Goal: Information Seeking & Learning: Learn about a topic

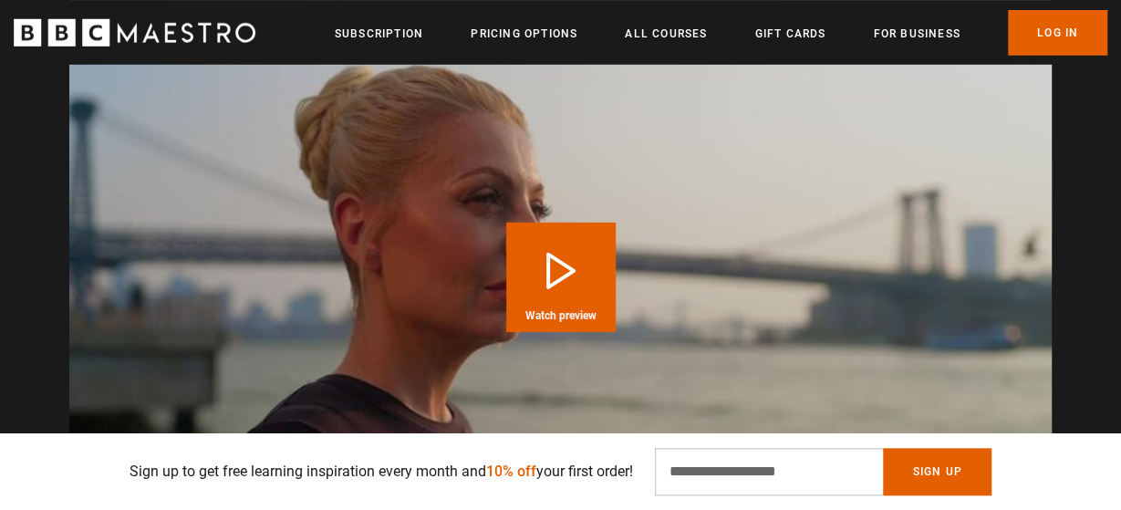
scroll to position [2639, 0]
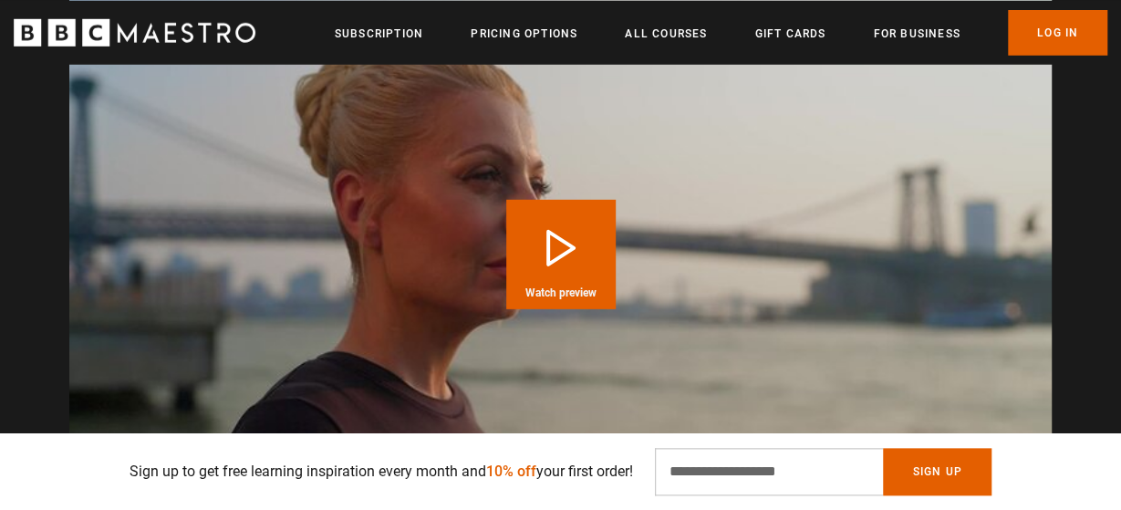
click at [790, 305] on video "Video Player" at bounding box center [560, 254] width 982 height 553
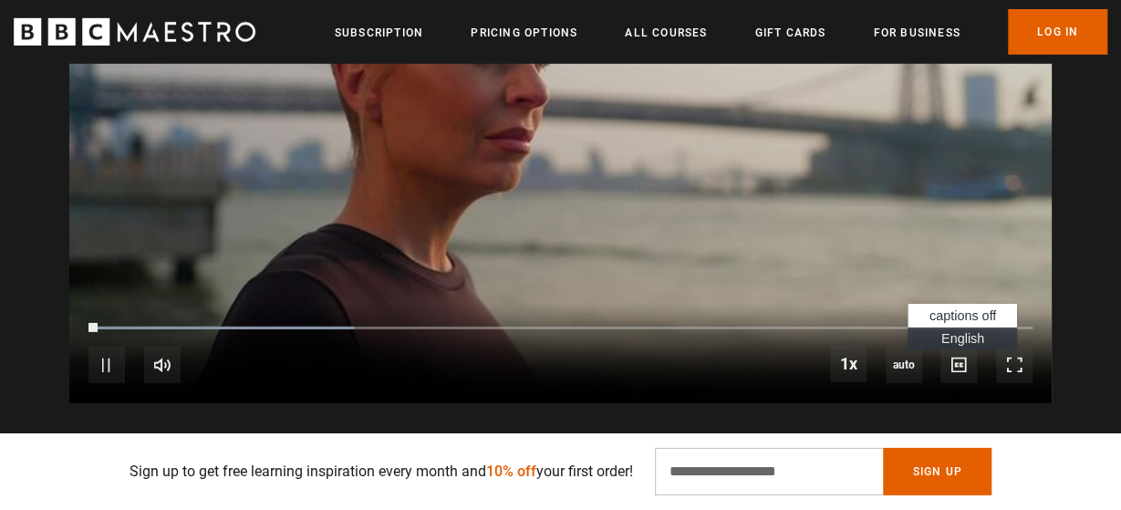
scroll to position [2768, 0]
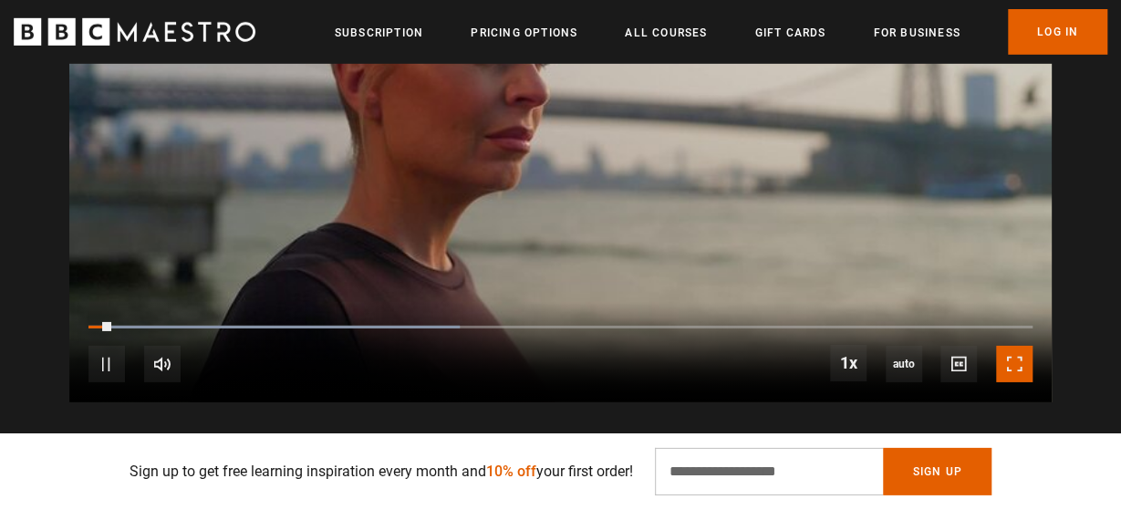
click at [1008, 346] on span "Video Player" at bounding box center [1014, 364] width 36 height 36
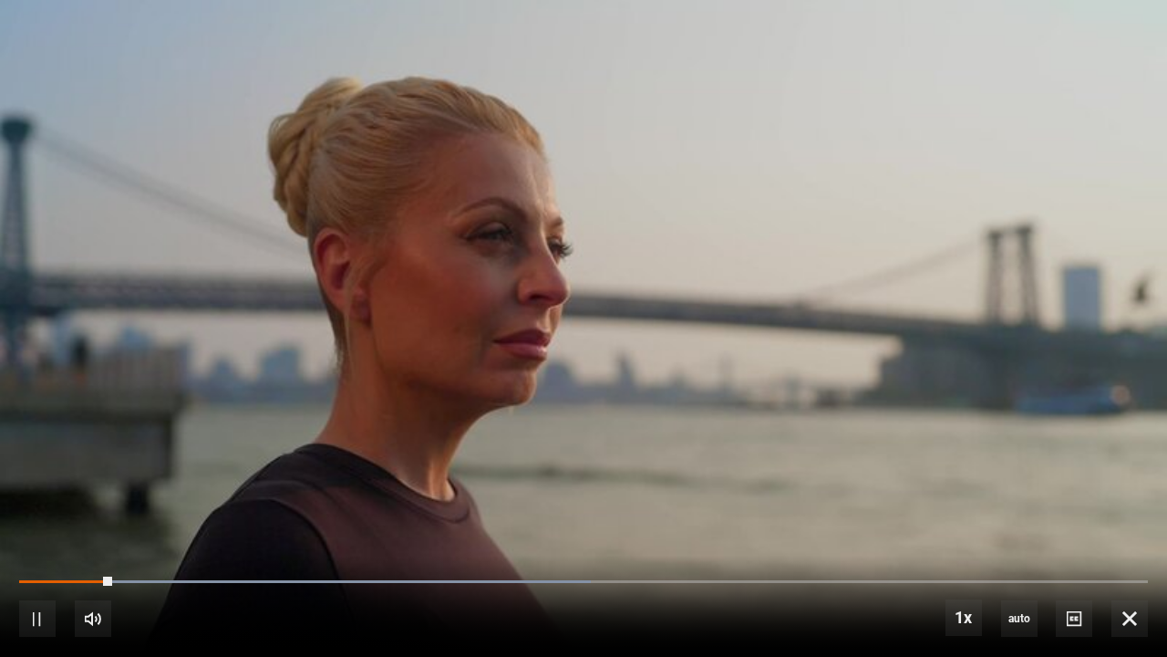
click at [326, 435] on video "Video Player" at bounding box center [583, 328] width 1167 height 657
click at [1073, 509] on span "Video Player" at bounding box center [1074, 618] width 36 height 36
click at [1067, 509] on li "English Captions" at bounding box center [1077, 592] width 109 height 24
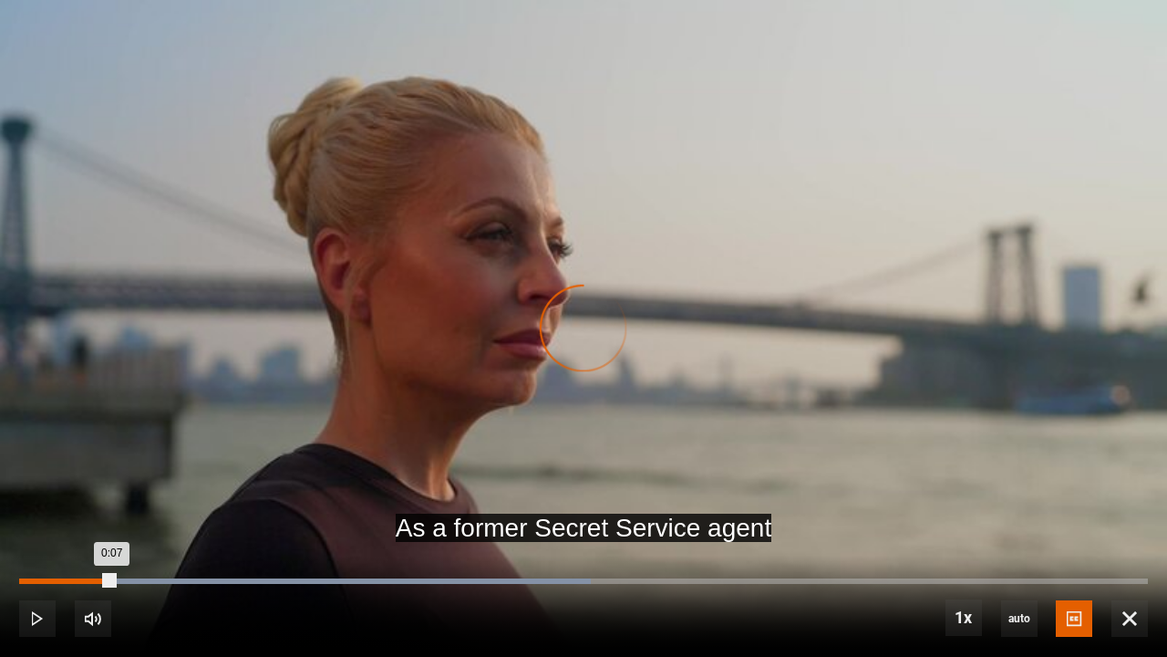
click at [19, 509] on div "0:07" at bounding box center [67, 580] width 96 height 5
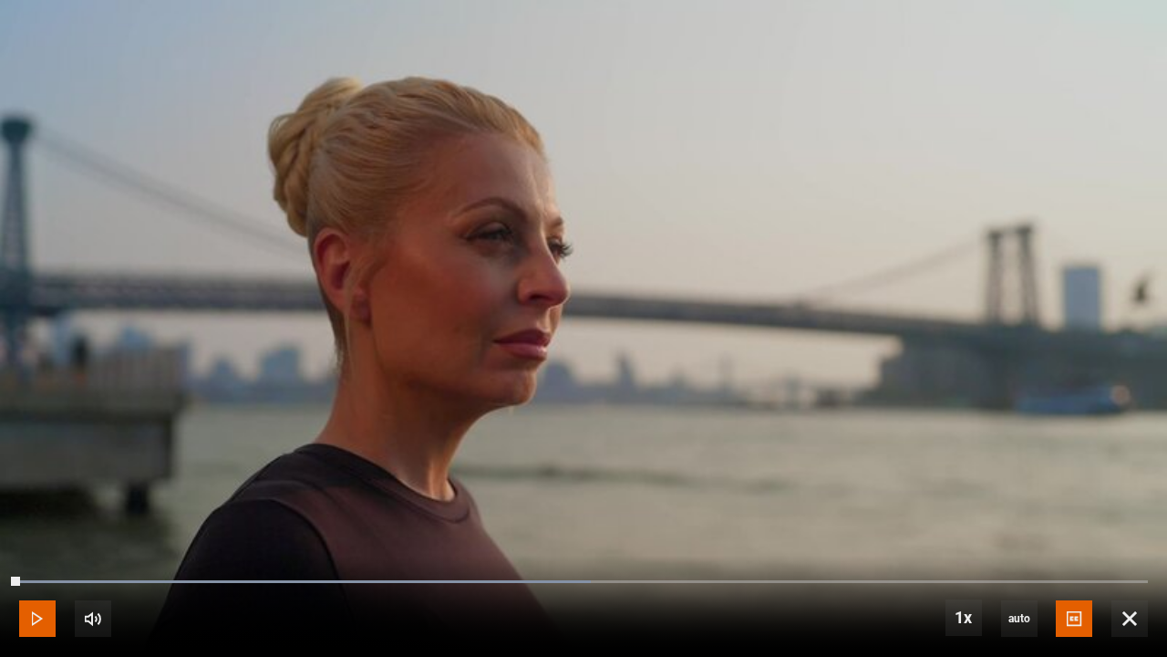
click at [38, 509] on span "Video Player" at bounding box center [37, 618] width 36 height 36
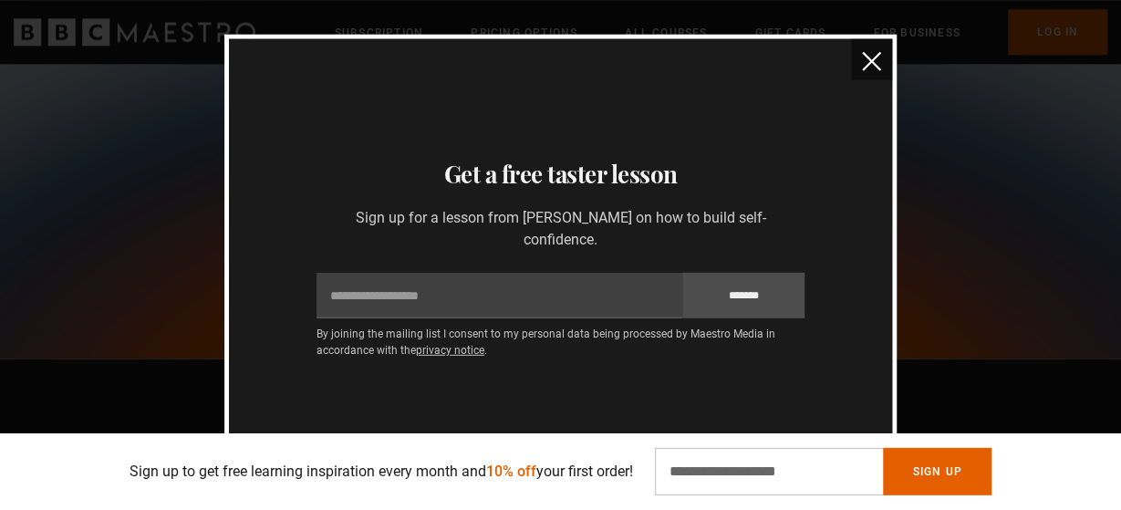
scroll to position [1089, 0]
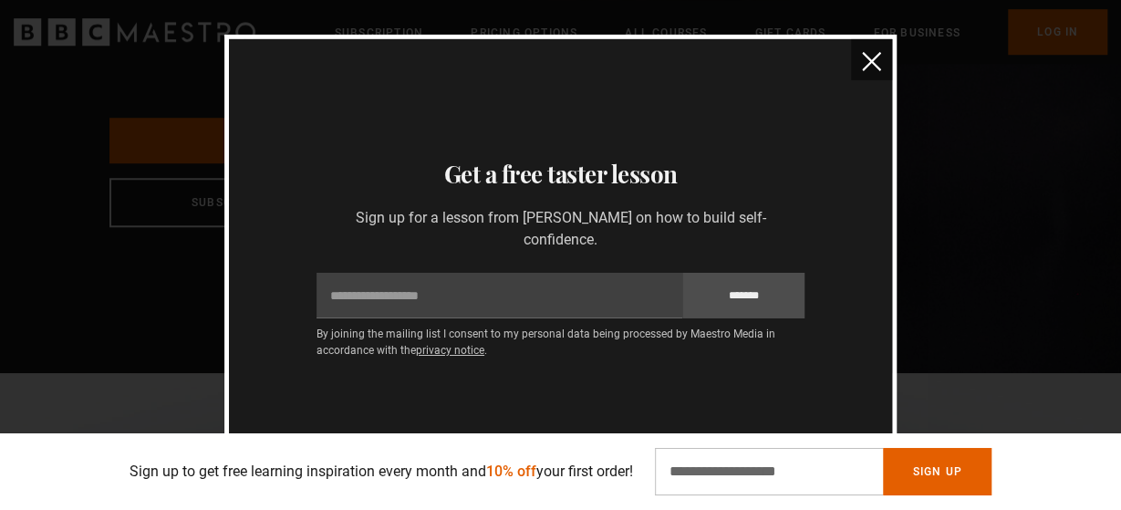
click at [612, 254] on div "Get a free taster lesson Sign up for a lesson from Evy Poumpouras on how to bui…" at bounding box center [560, 255] width 619 height 198
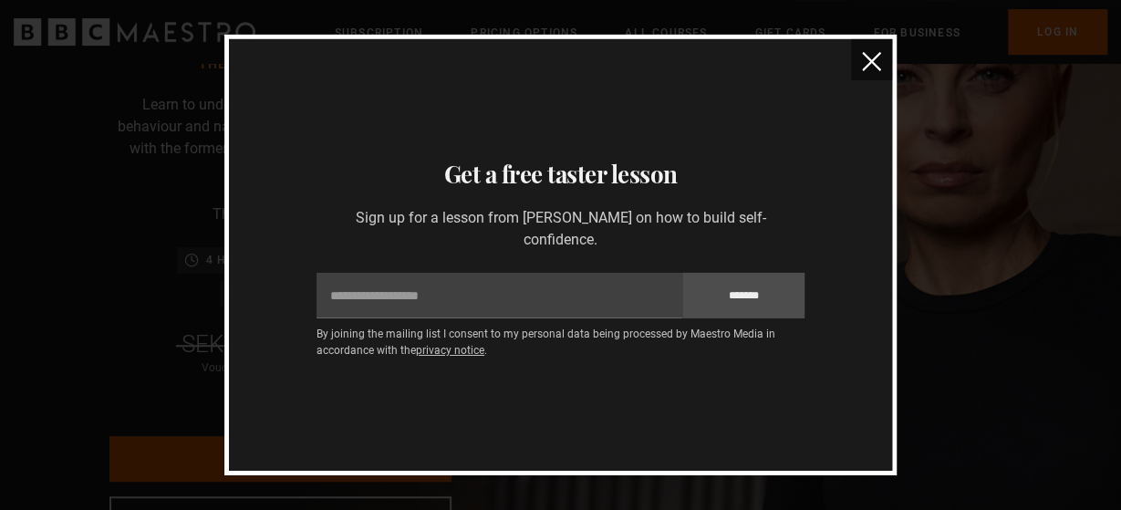
scroll to position [0, 0]
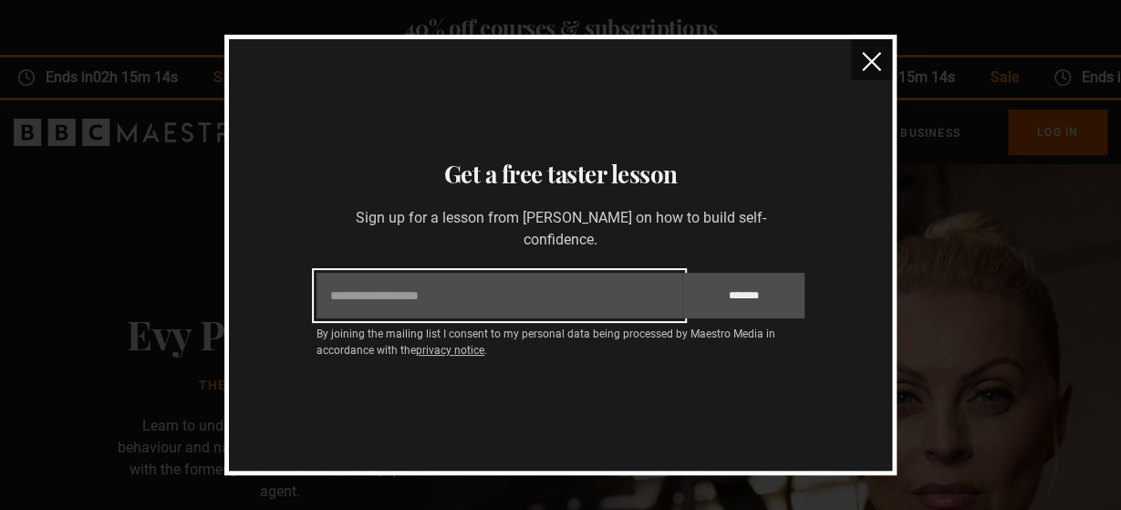
click at [575, 311] on input "Email" at bounding box center [499, 296] width 366 height 46
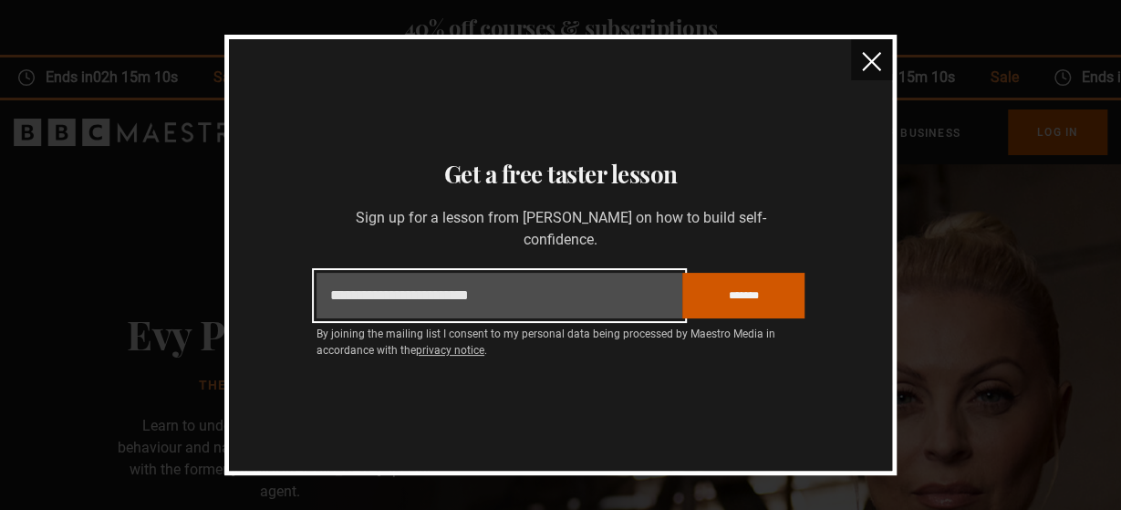
type input "**********"
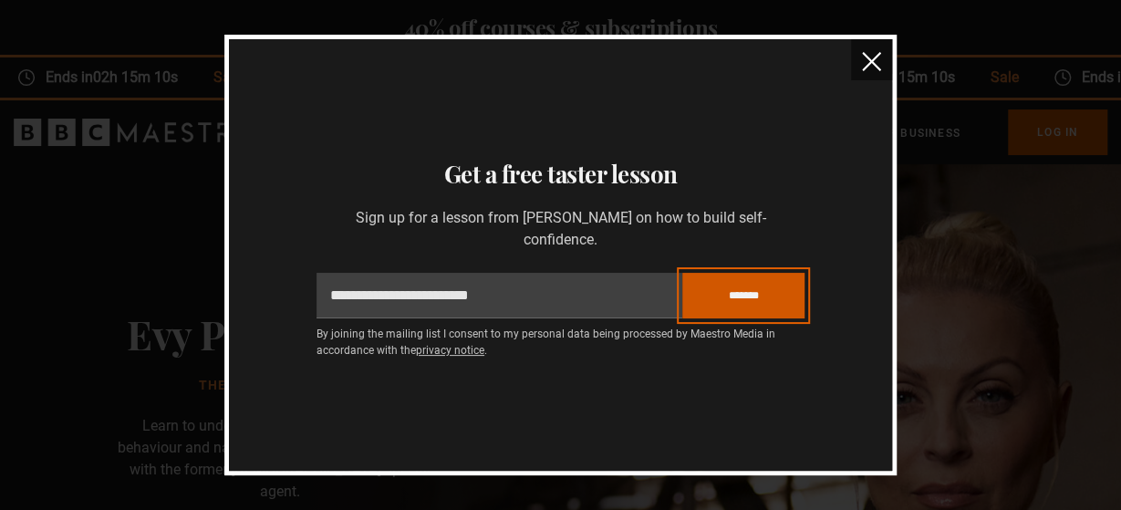
click at [747, 309] on input "*******" at bounding box center [743, 296] width 122 height 46
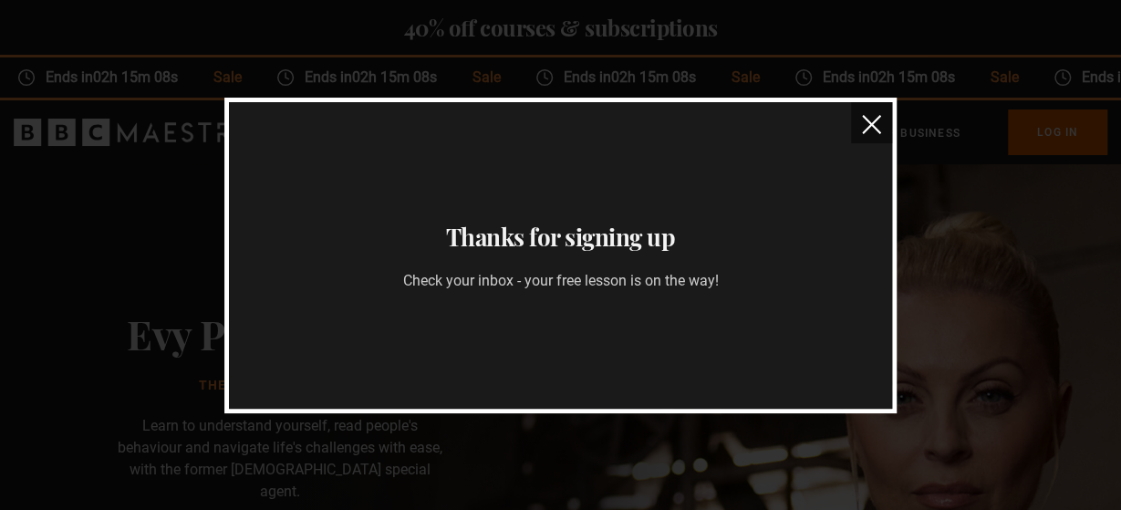
click at [864, 133] on img "close" at bounding box center [871, 124] width 19 height 19
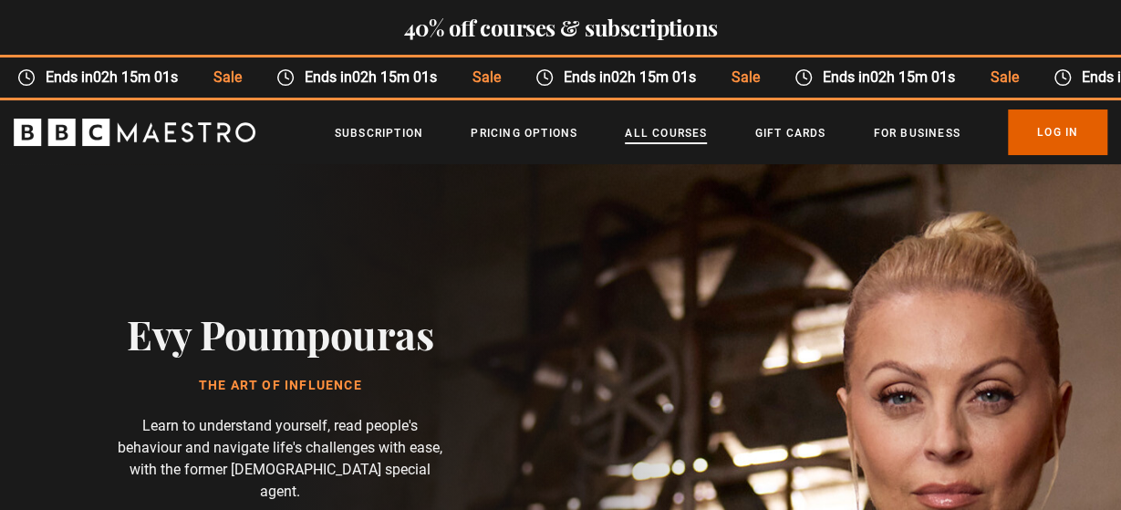
click at [668, 136] on link "All Courses" at bounding box center [666, 133] width 82 height 18
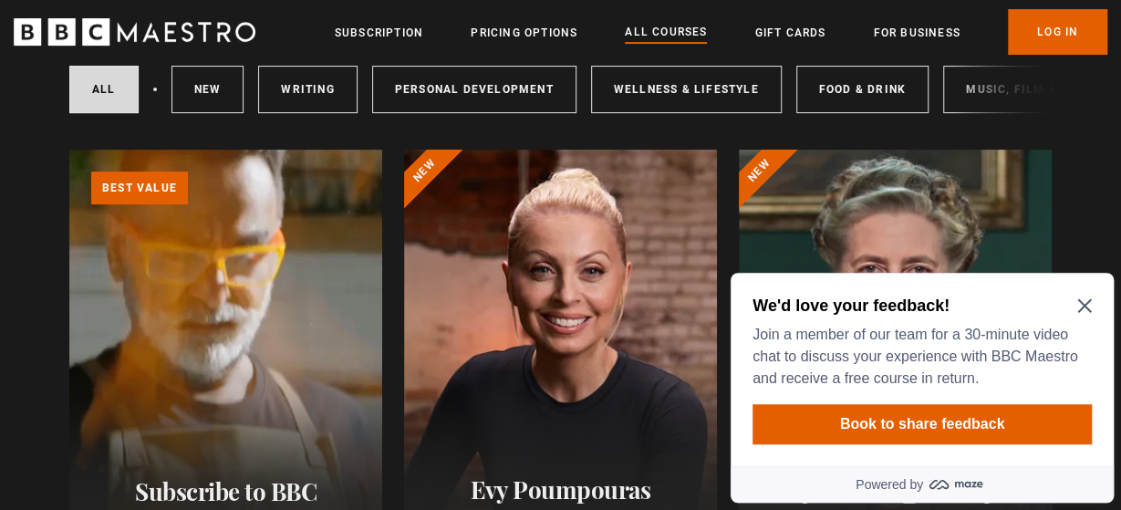
click at [1083, 308] on icon "Close Maze Prompt" at bounding box center [1084, 305] width 15 height 15
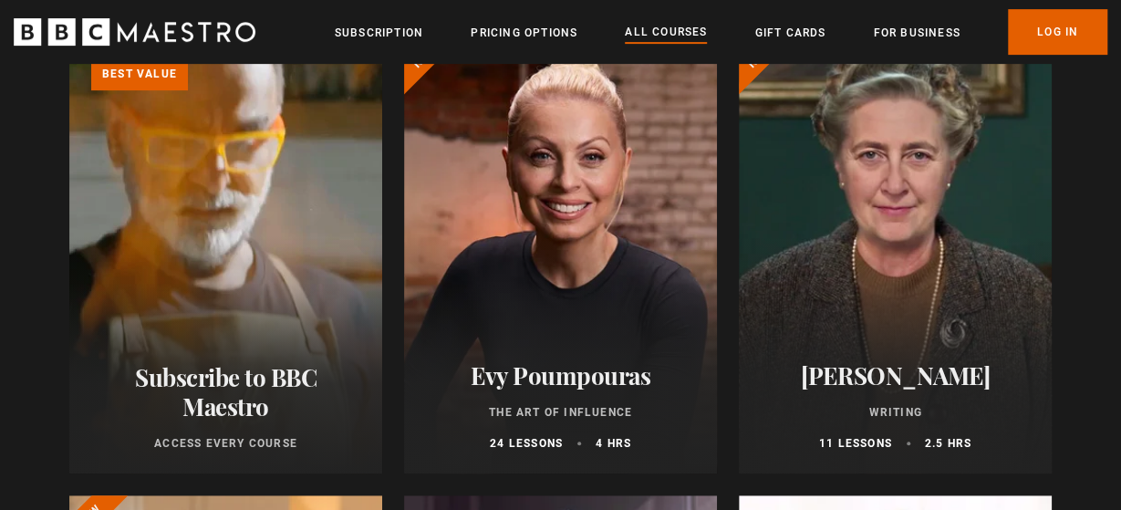
scroll to position [355, 0]
click at [891, 233] on div at bounding box center [895, 254] width 313 height 438
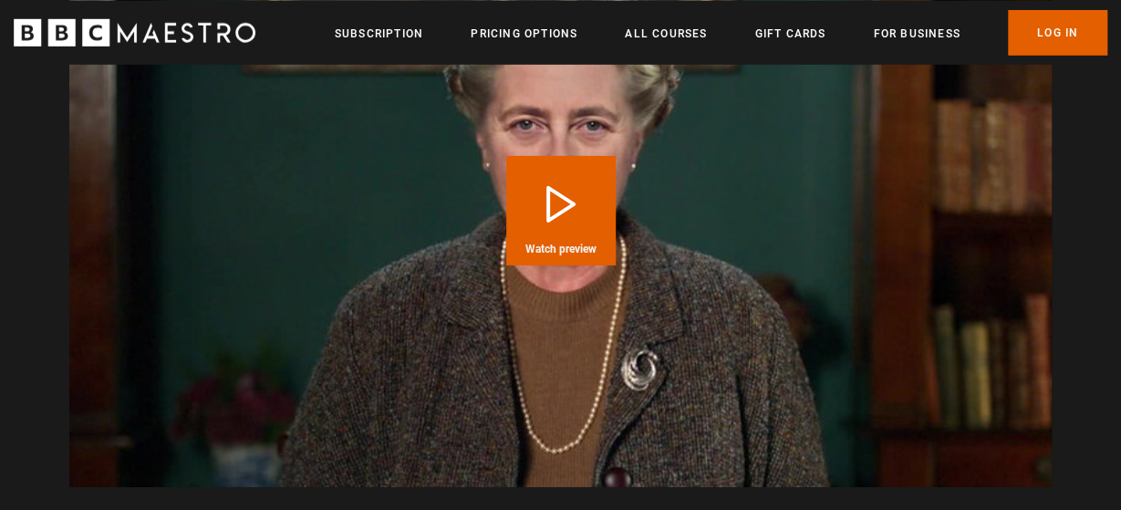
scroll to position [2707, 0]
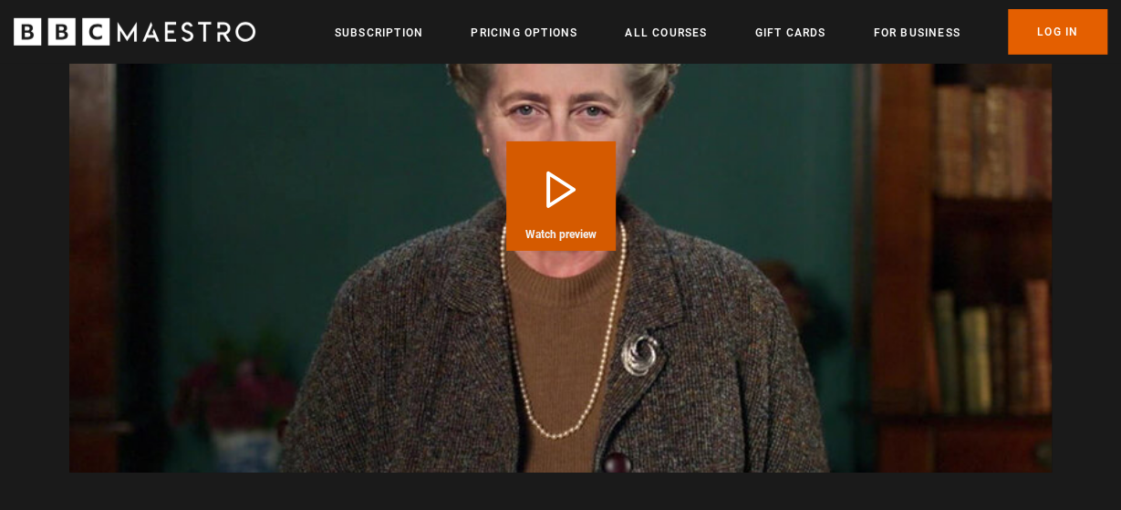
click at [580, 177] on button "Play Course overview for Writing with [PERSON_NAME] Watch preview" at bounding box center [560, 195] width 109 height 109
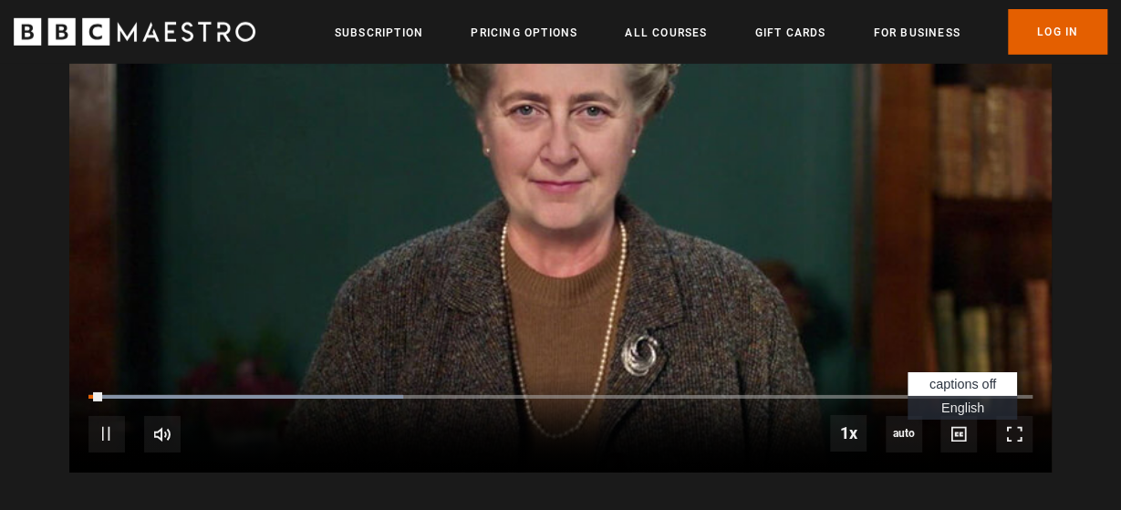
click at [960, 400] on span "English Captions" at bounding box center [962, 407] width 43 height 15
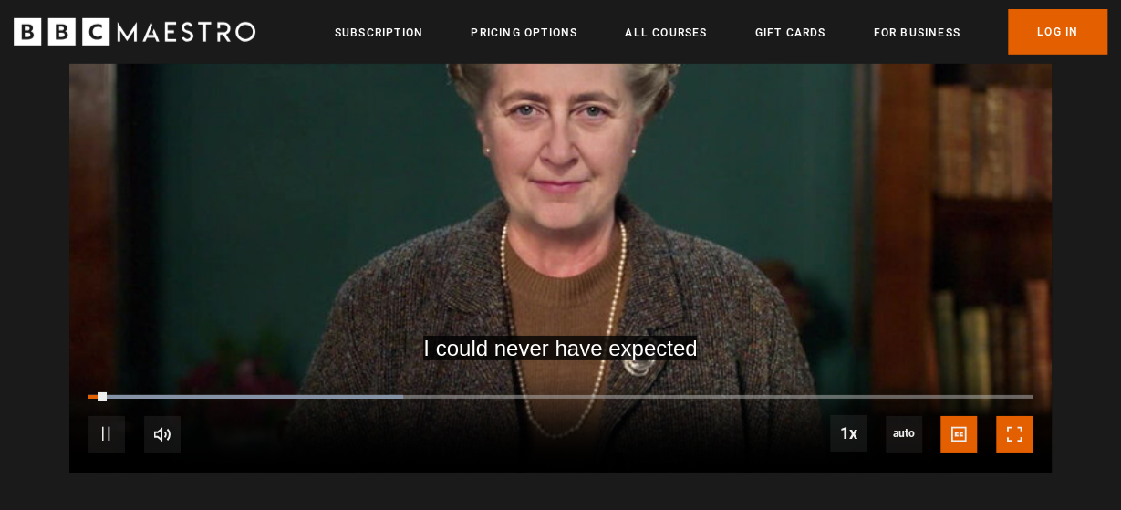
click at [1011, 416] on span "Video Player" at bounding box center [1014, 434] width 36 height 36
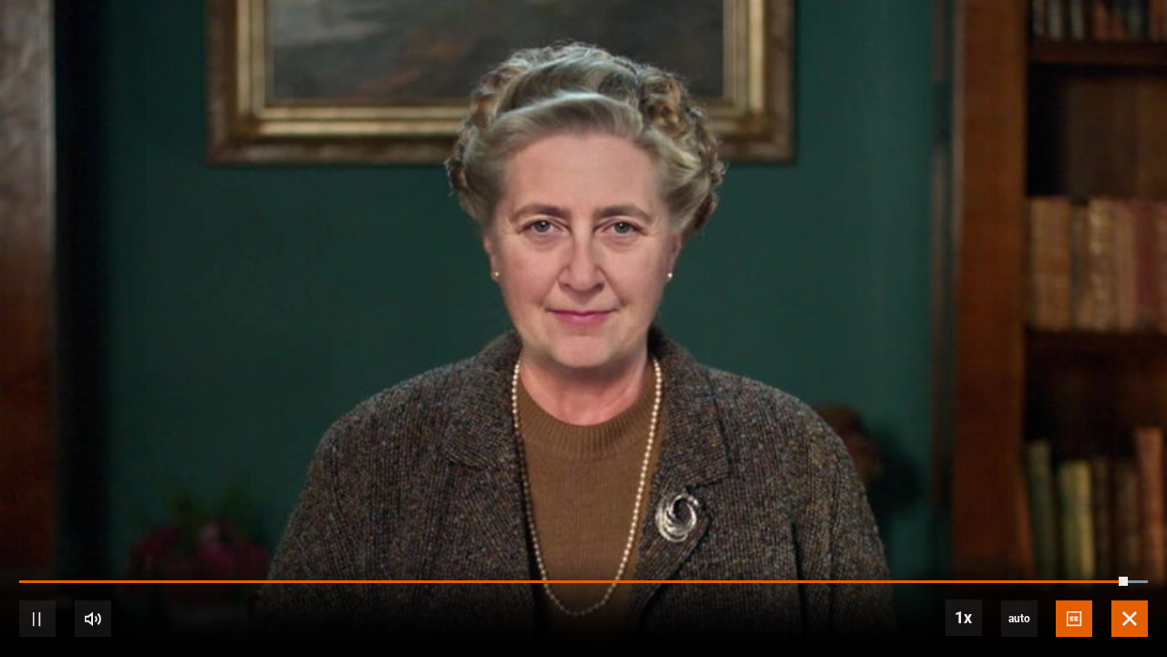
click at [1120, 509] on span "Video Player" at bounding box center [1130, 618] width 36 height 36
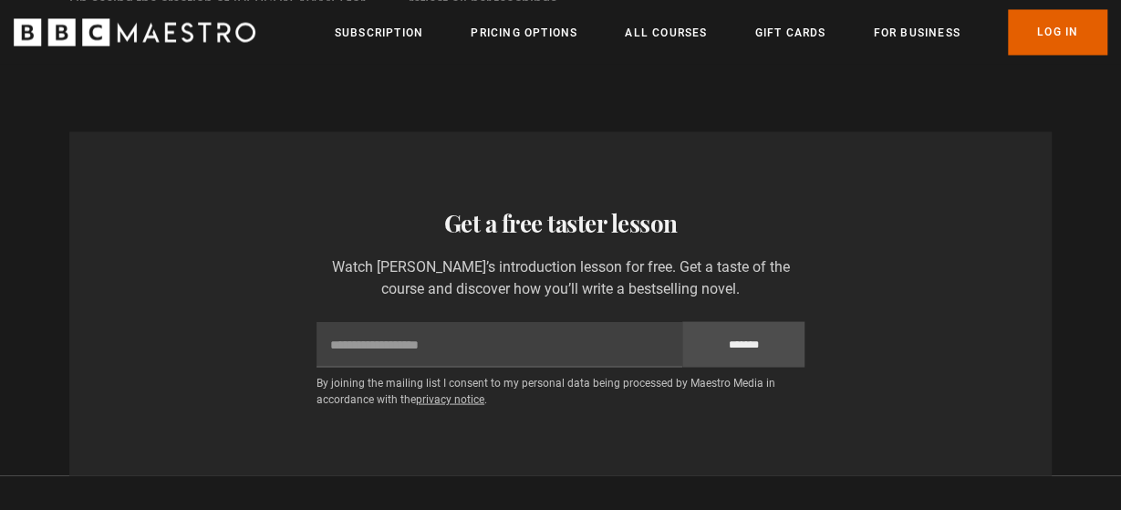
scroll to position [0, 221]
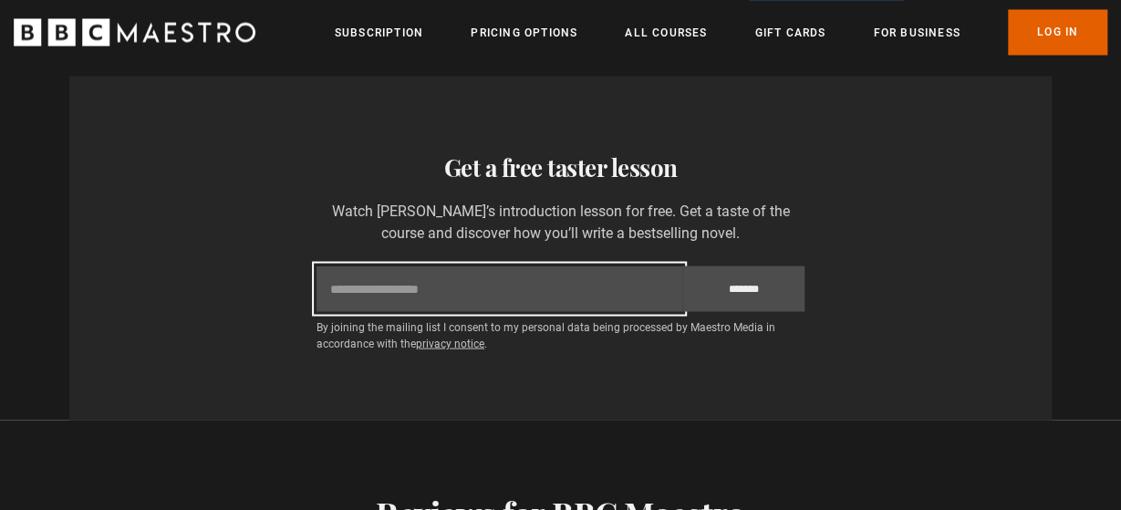
click at [394, 282] on input "Email" at bounding box center [499, 288] width 366 height 46
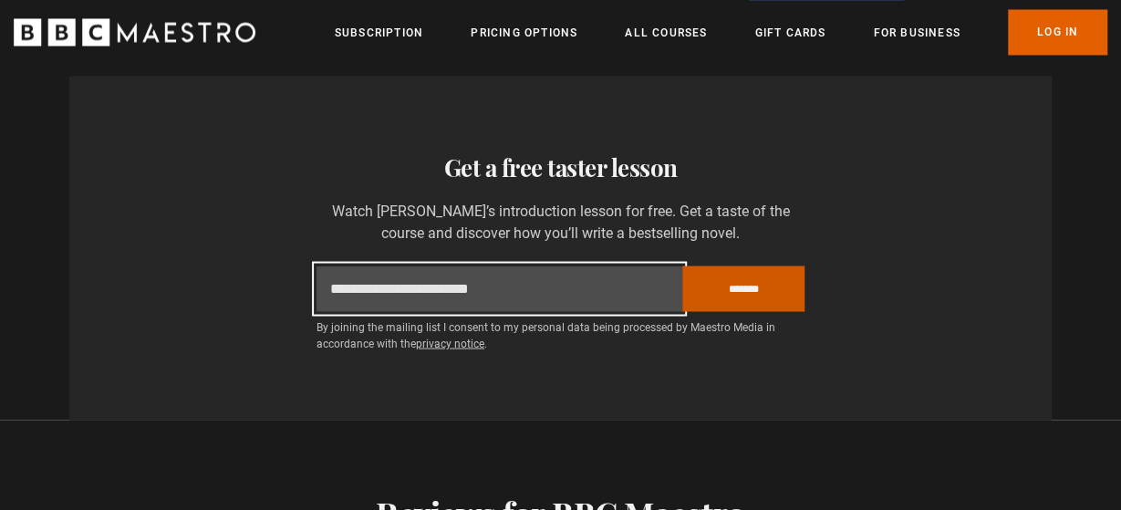
type input "**********"
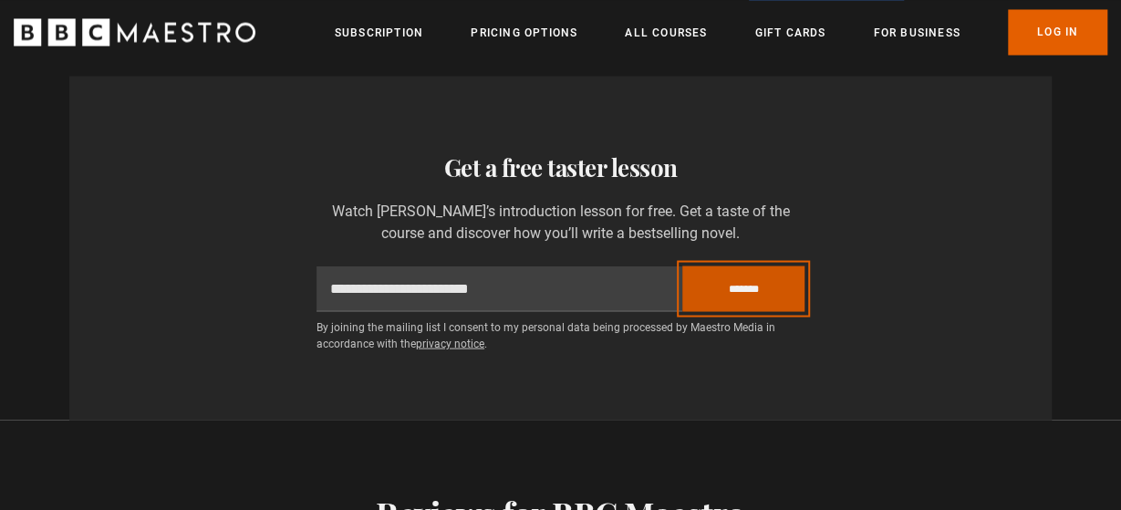
click at [745, 265] on input "*******" at bounding box center [743, 288] width 122 height 46
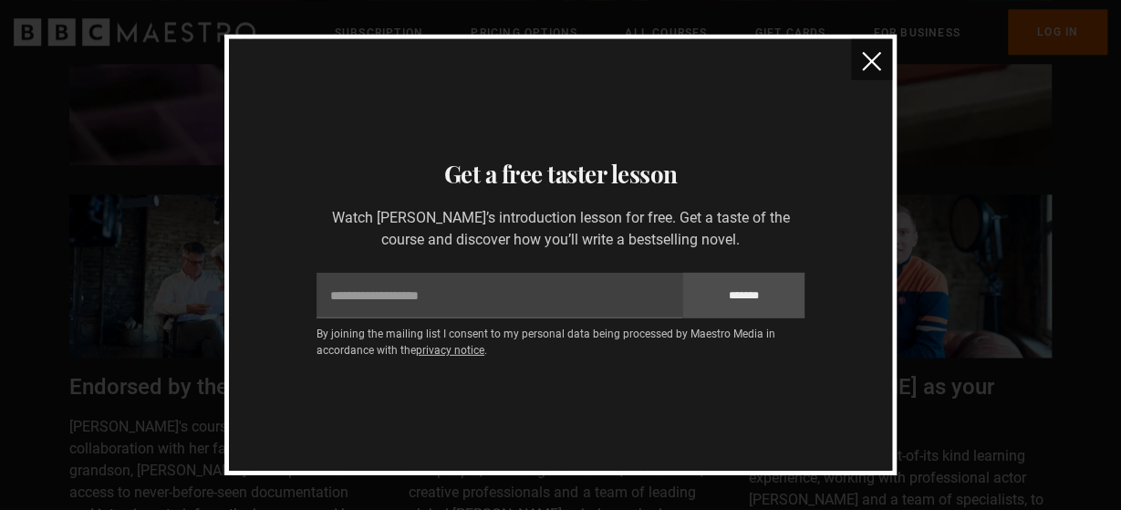
scroll to position [4319, 0]
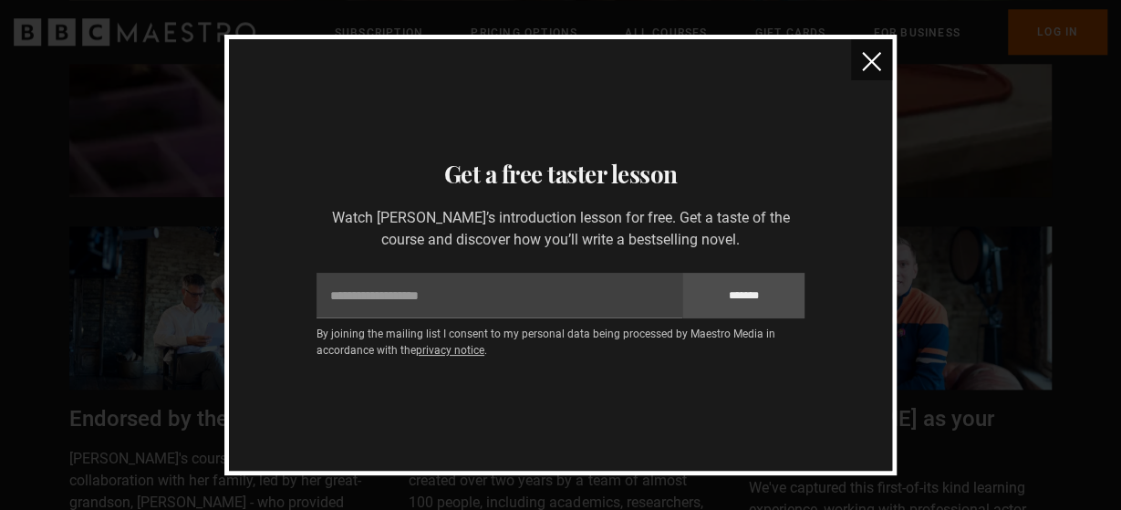
click at [867, 56] on img "close" at bounding box center [871, 61] width 19 height 19
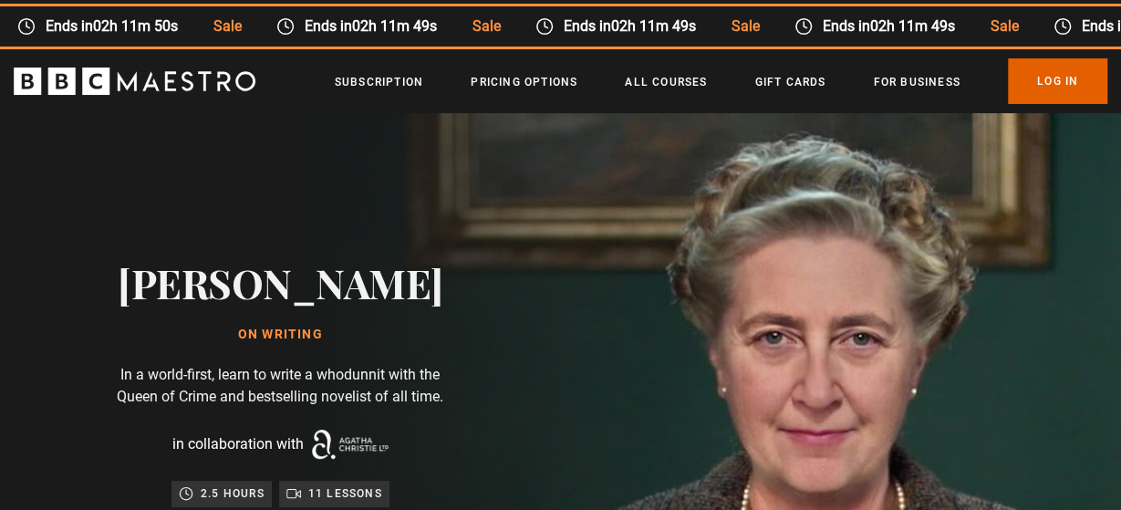
scroll to position [0, 0]
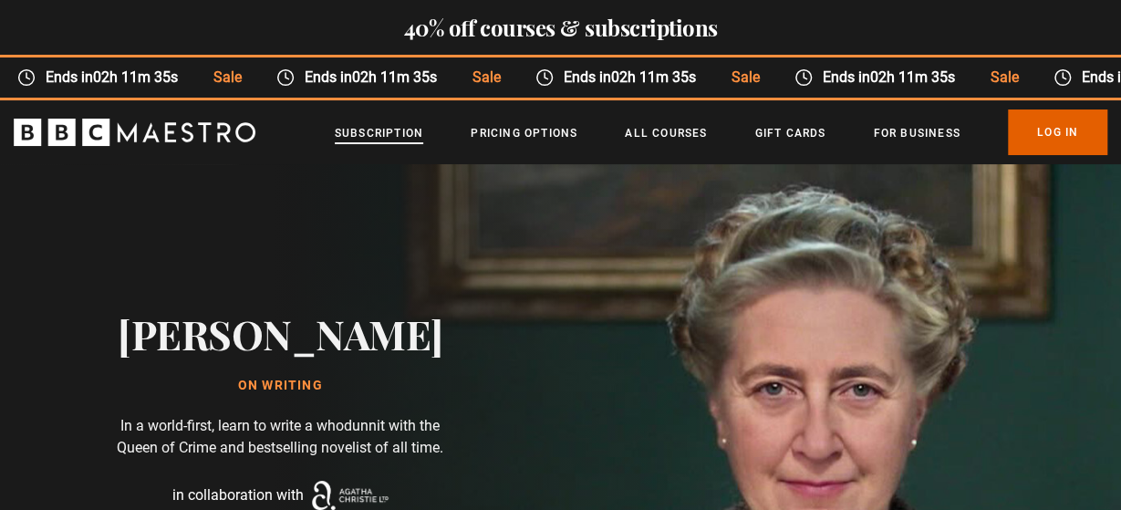
click at [418, 140] on link "Subscription" at bounding box center [379, 133] width 88 height 18
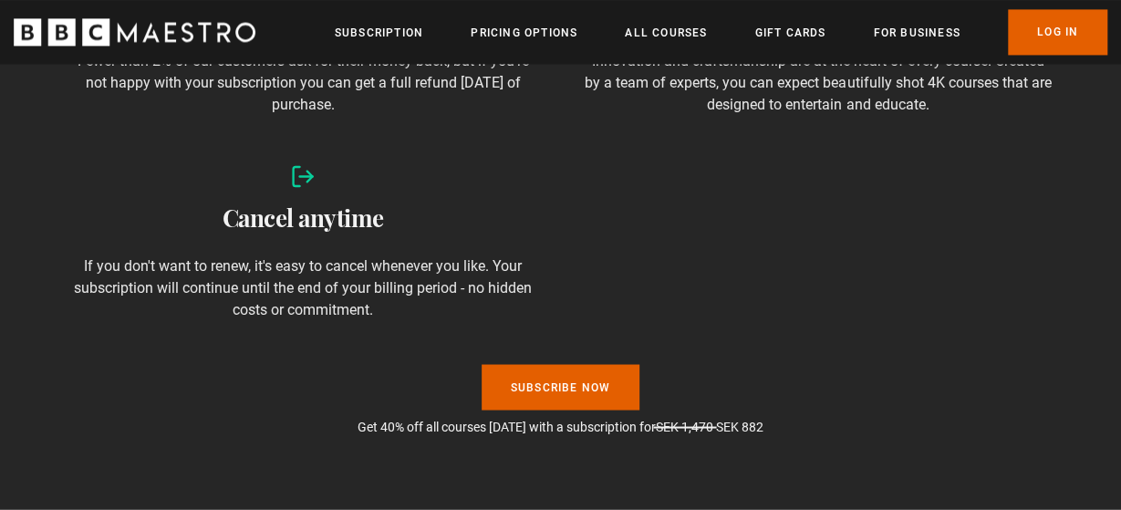
scroll to position [1328, 0]
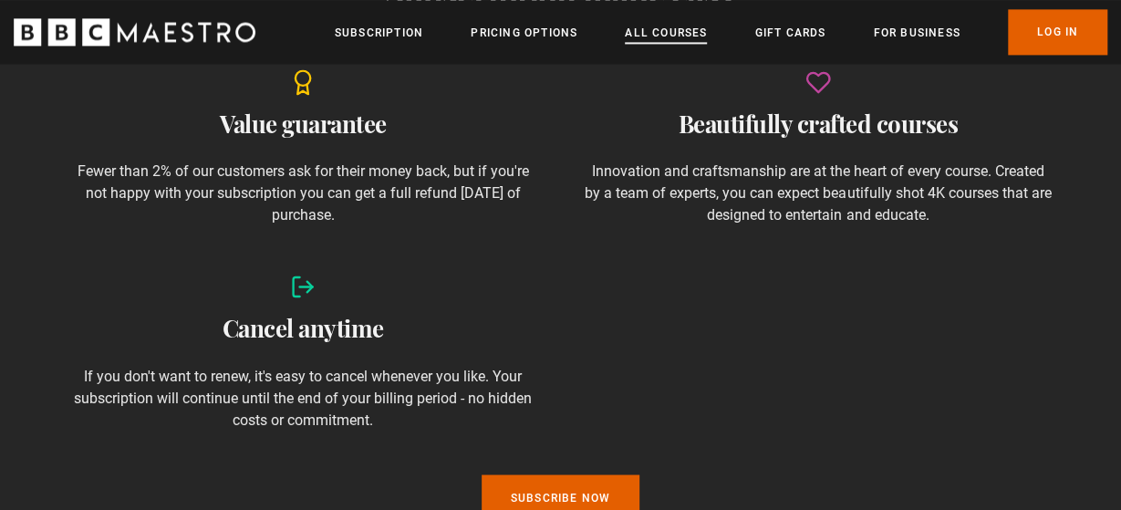
click at [683, 34] on link "All Courses" at bounding box center [666, 33] width 82 height 18
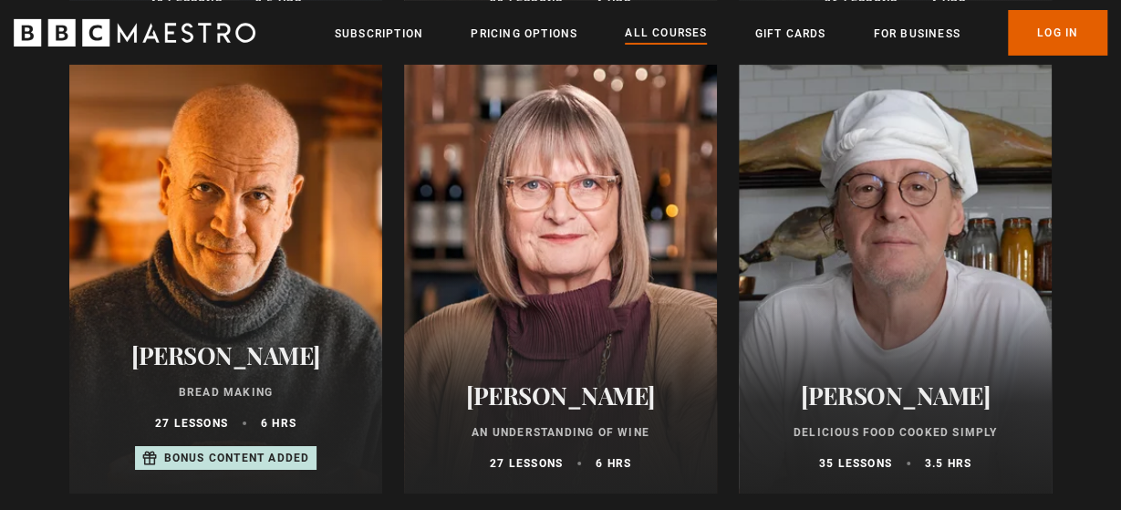
scroll to position [6260, 0]
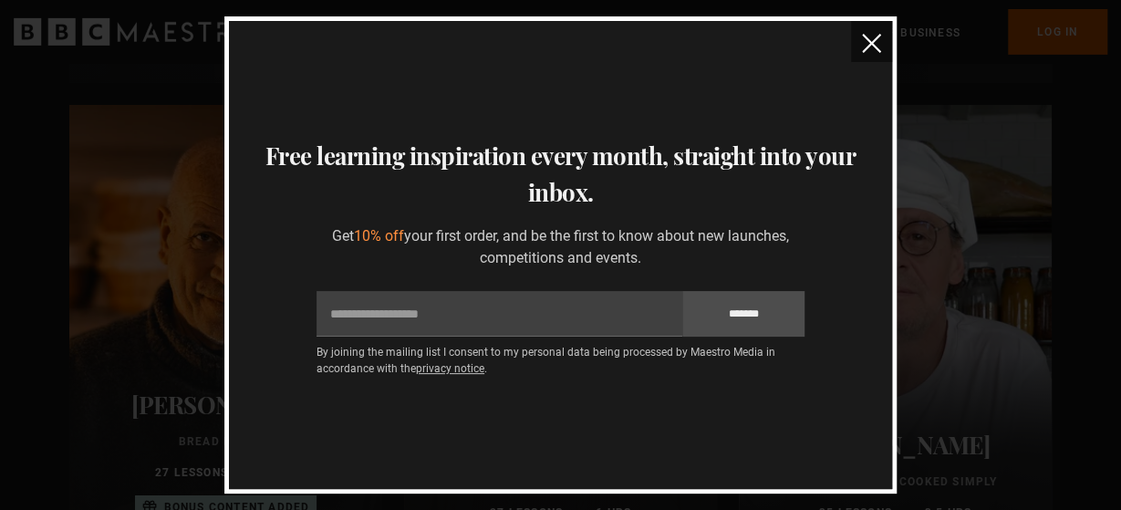
click at [870, 42] on img "close" at bounding box center [871, 43] width 19 height 19
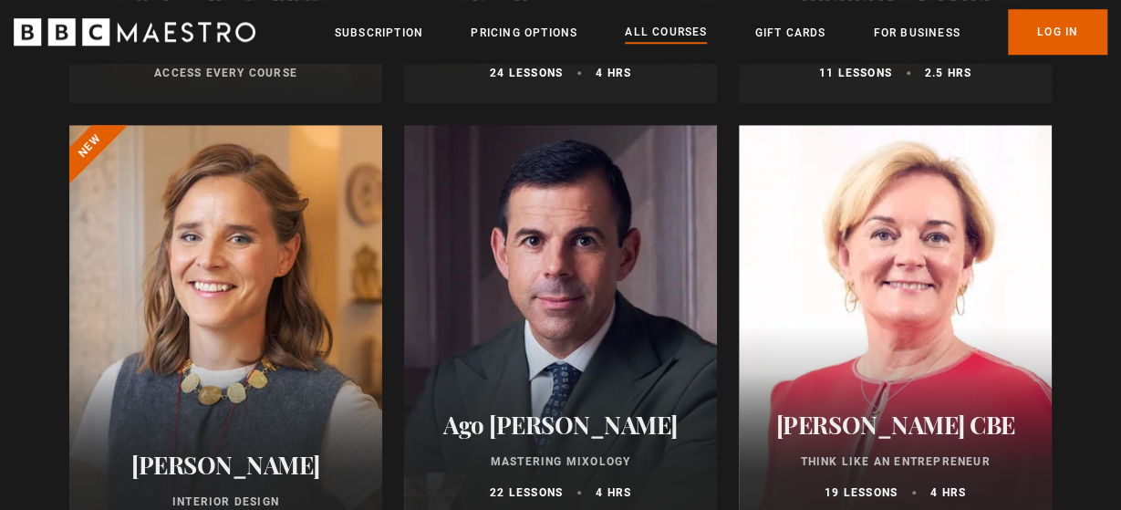
scroll to position [759, 0]
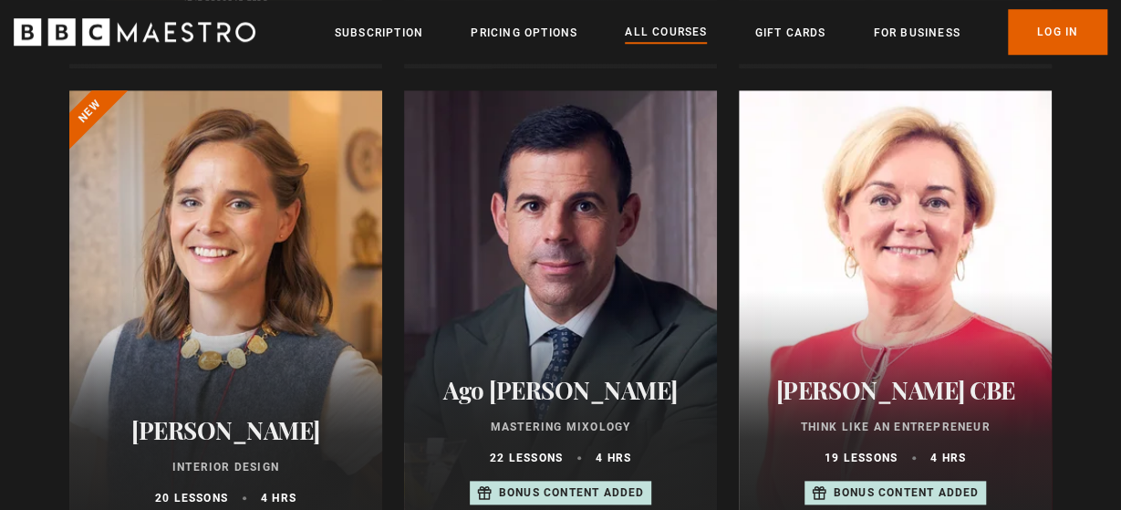
click at [1015, 253] on div at bounding box center [895, 309] width 313 height 438
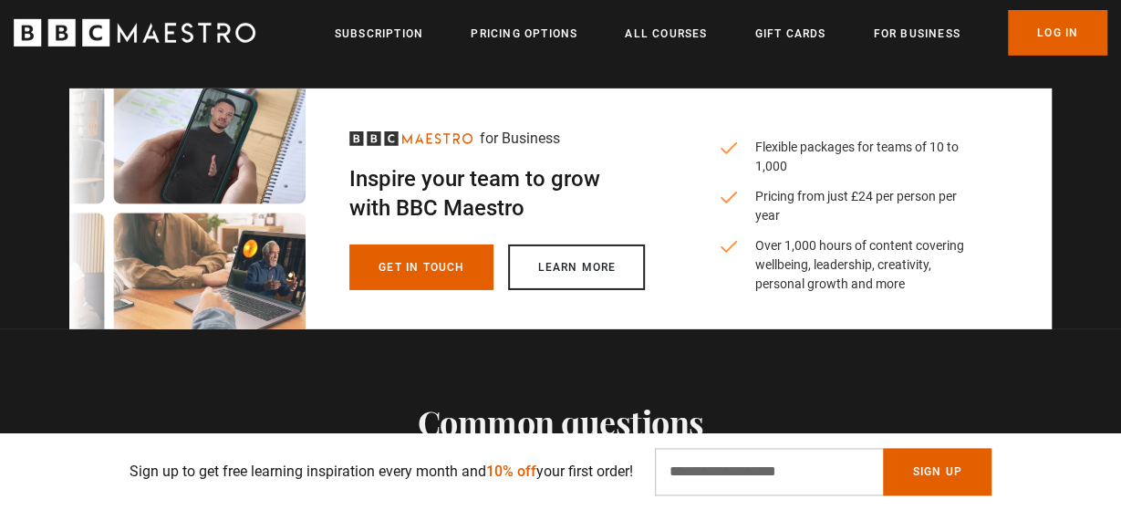
scroll to position [5881, 0]
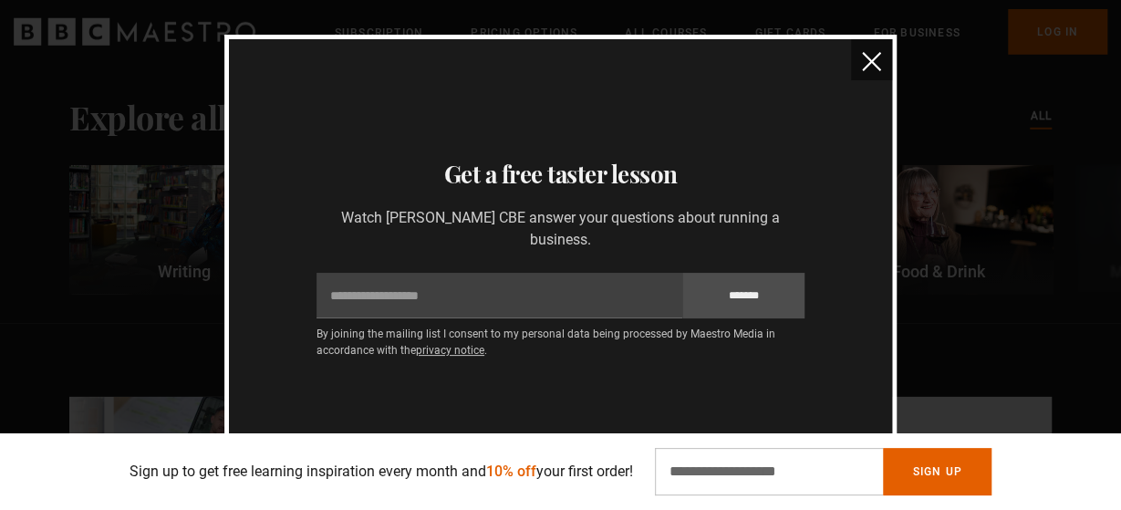
click at [875, 80] on button "close" at bounding box center [871, 59] width 41 height 41
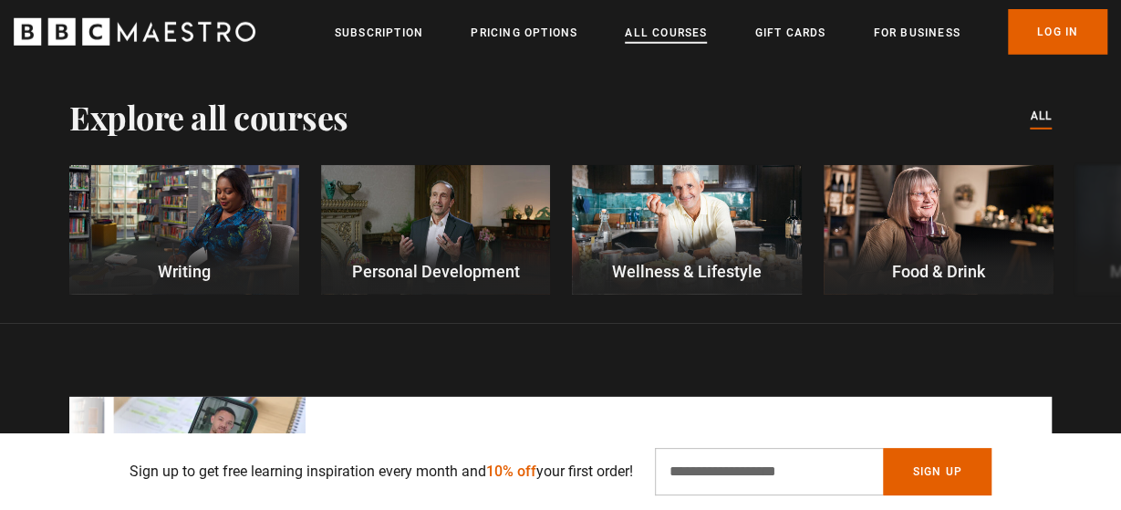
click at [688, 34] on link "All Courses" at bounding box center [666, 33] width 82 height 18
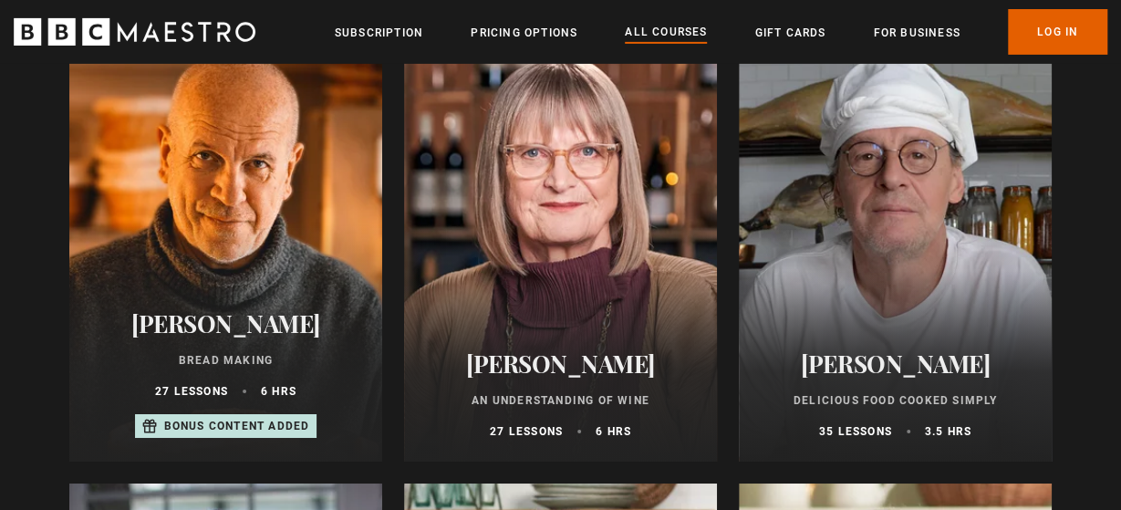
scroll to position [6355, 0]
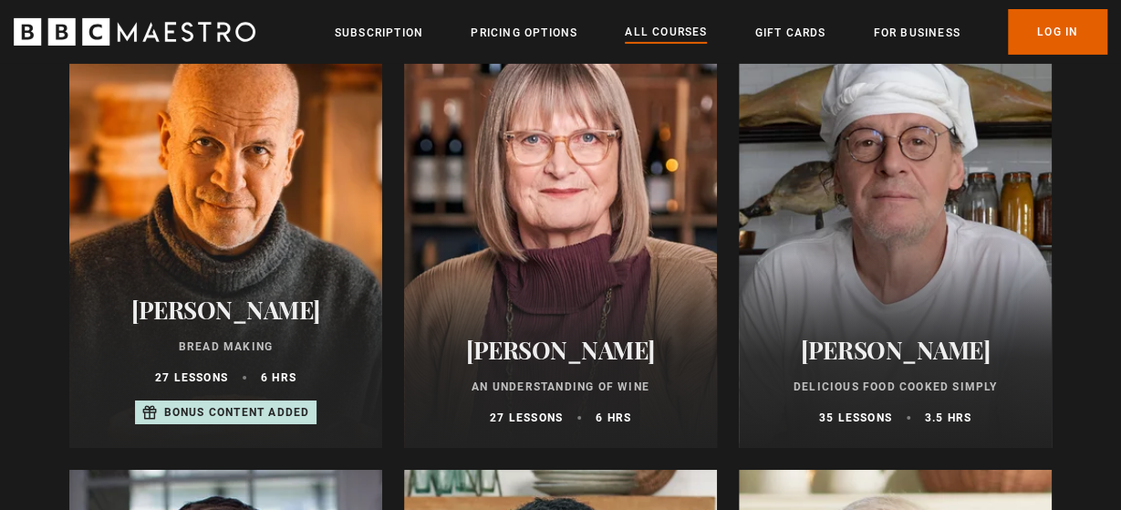
click at [820, 156] on div at bounding box center [895, 229] width 313 height 438
